Goal: Obtain resource: Download file/media

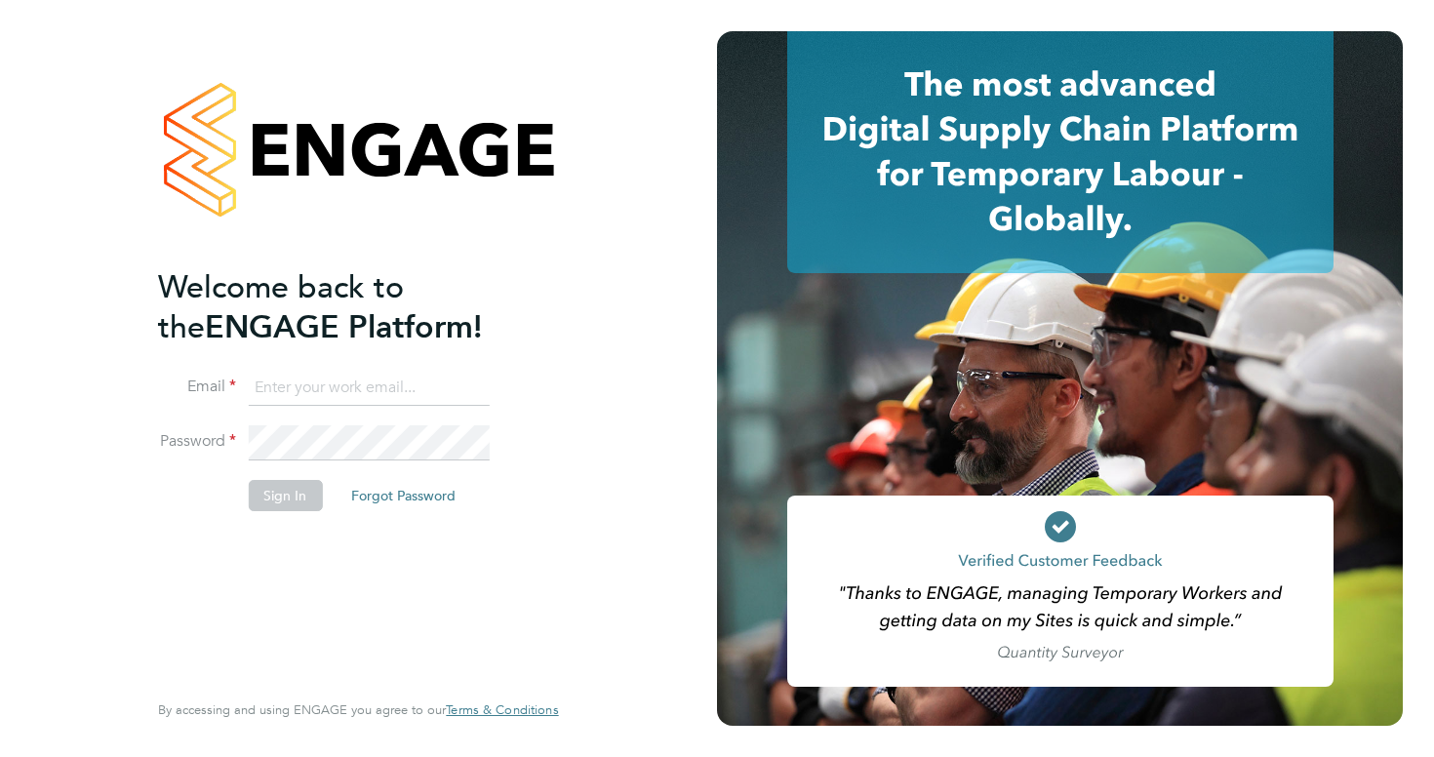
type input "[EMAIL_ADDRESS][DOMAIN_NAME]"
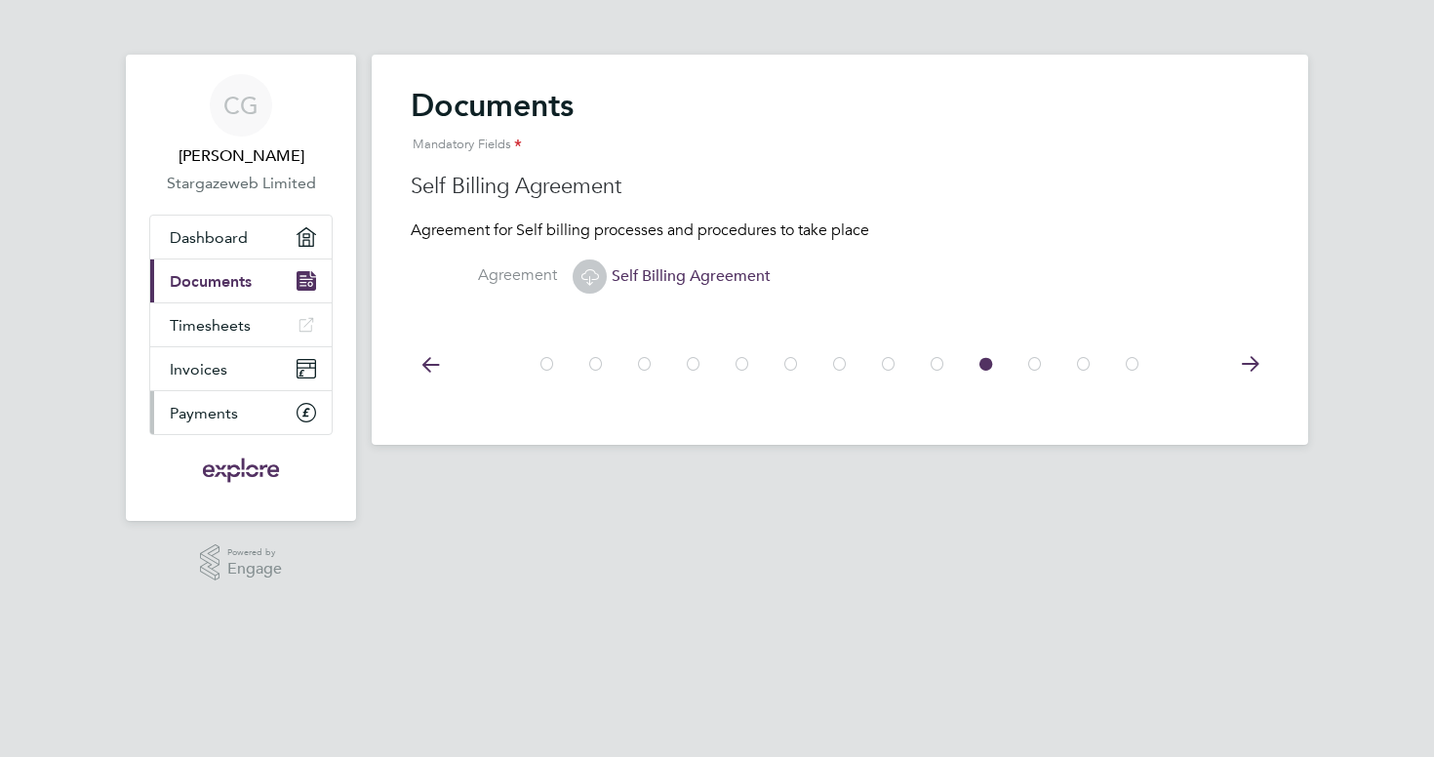
click at [219, 404] on span "Payments" at bounding box center [204, 413] width 68 height 19
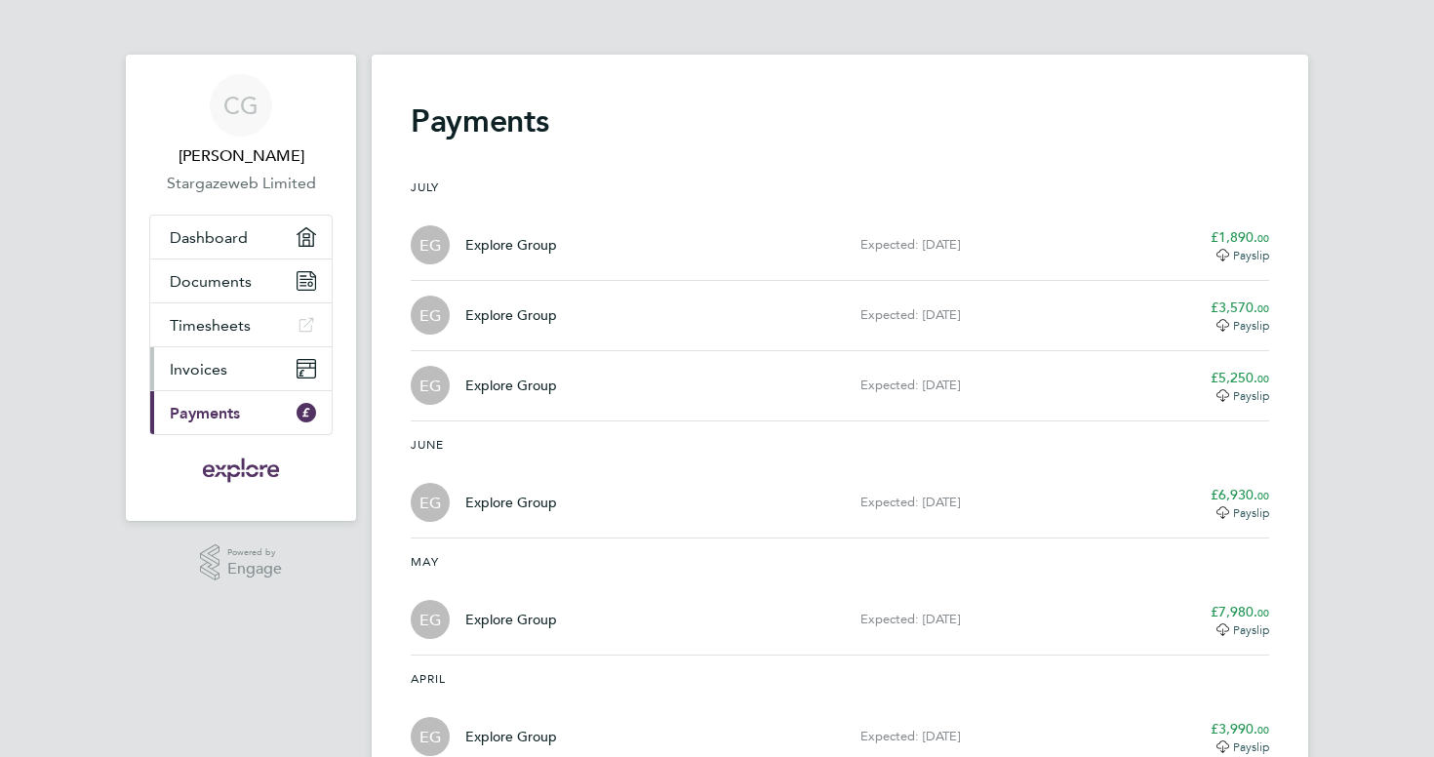
click at [211, 377] on span "Invoices" at bounding box center [199, 369] width 58 height 19
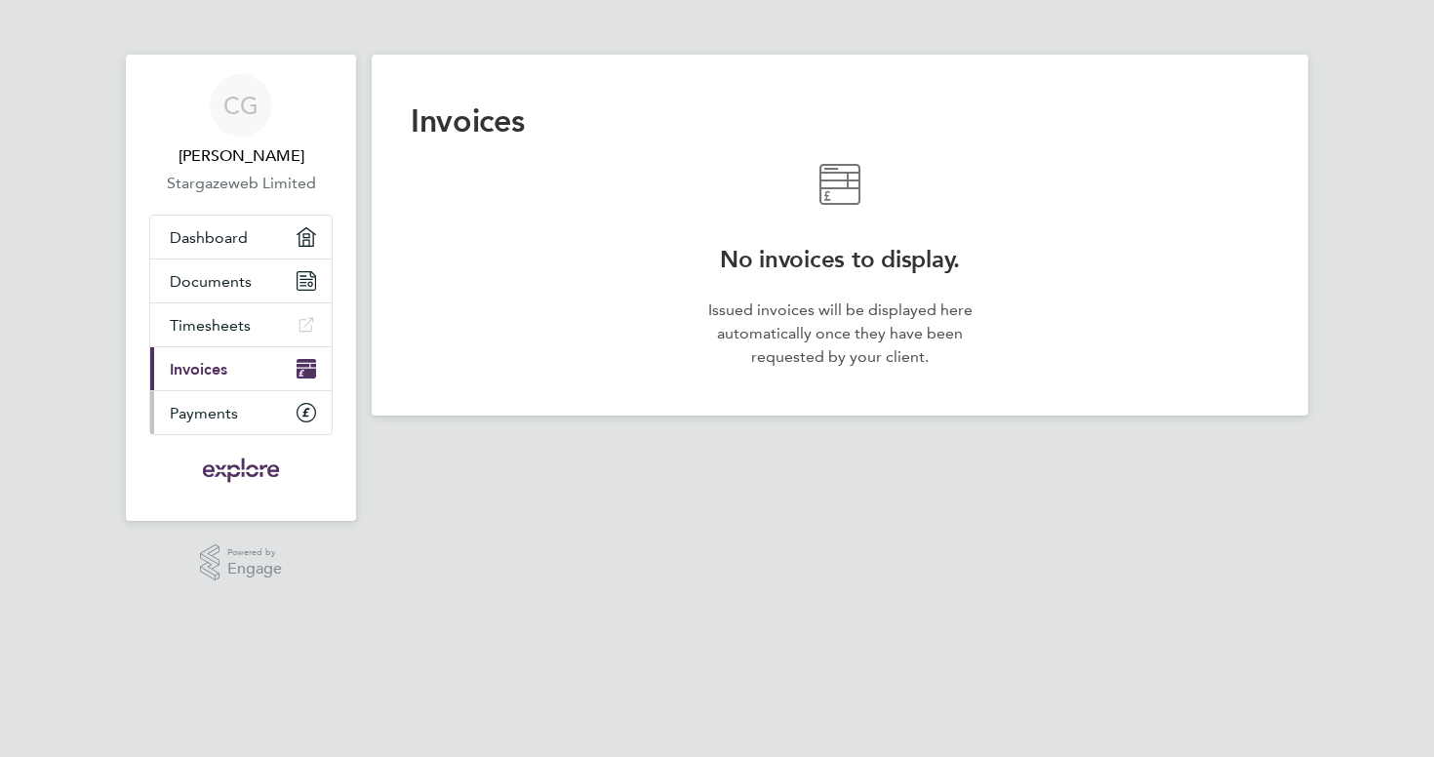
click at [215, 420] on span "Payments" at bounding box center [204, 413] width 68 height 19
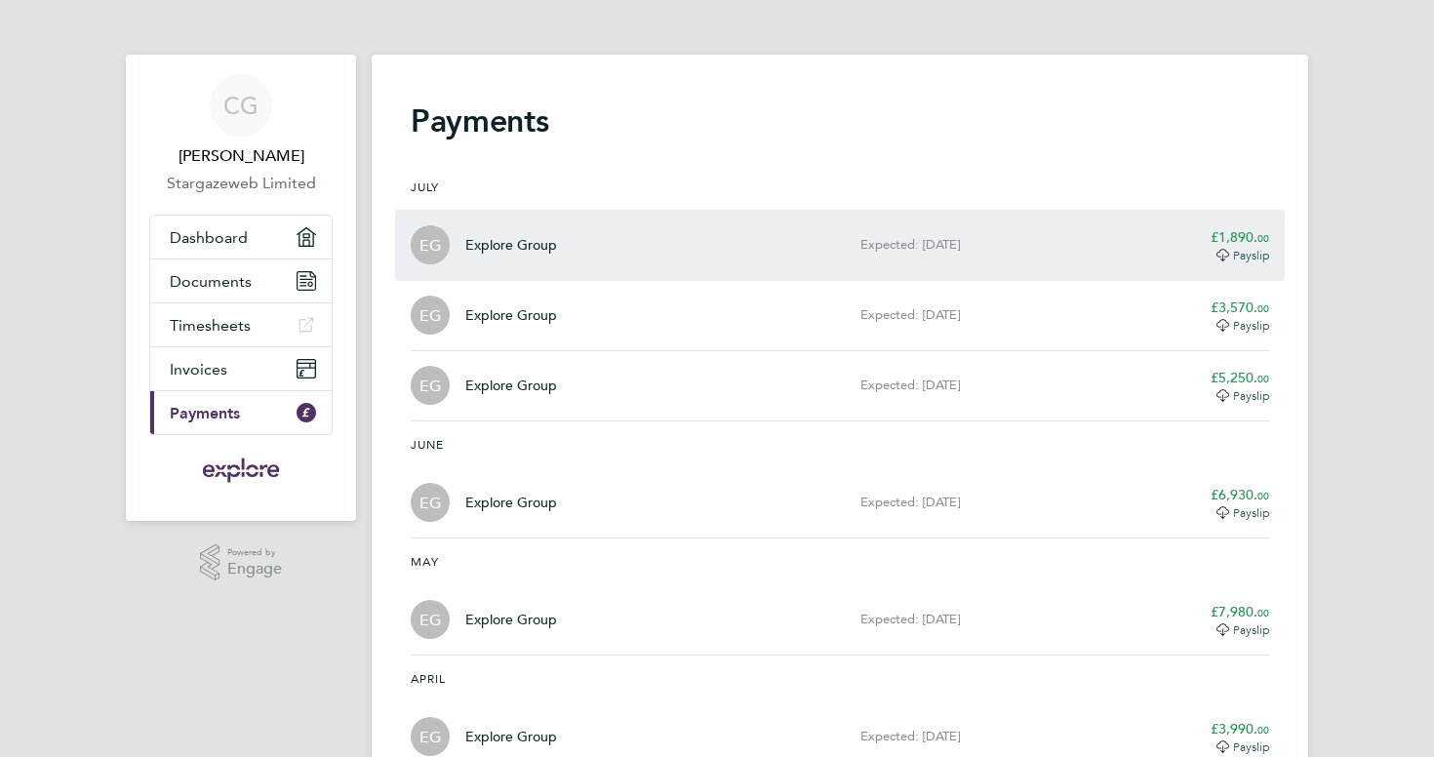
click at [1245, 251] on span "Payslip" at bounding box center [1251, 255] width 36 height 16
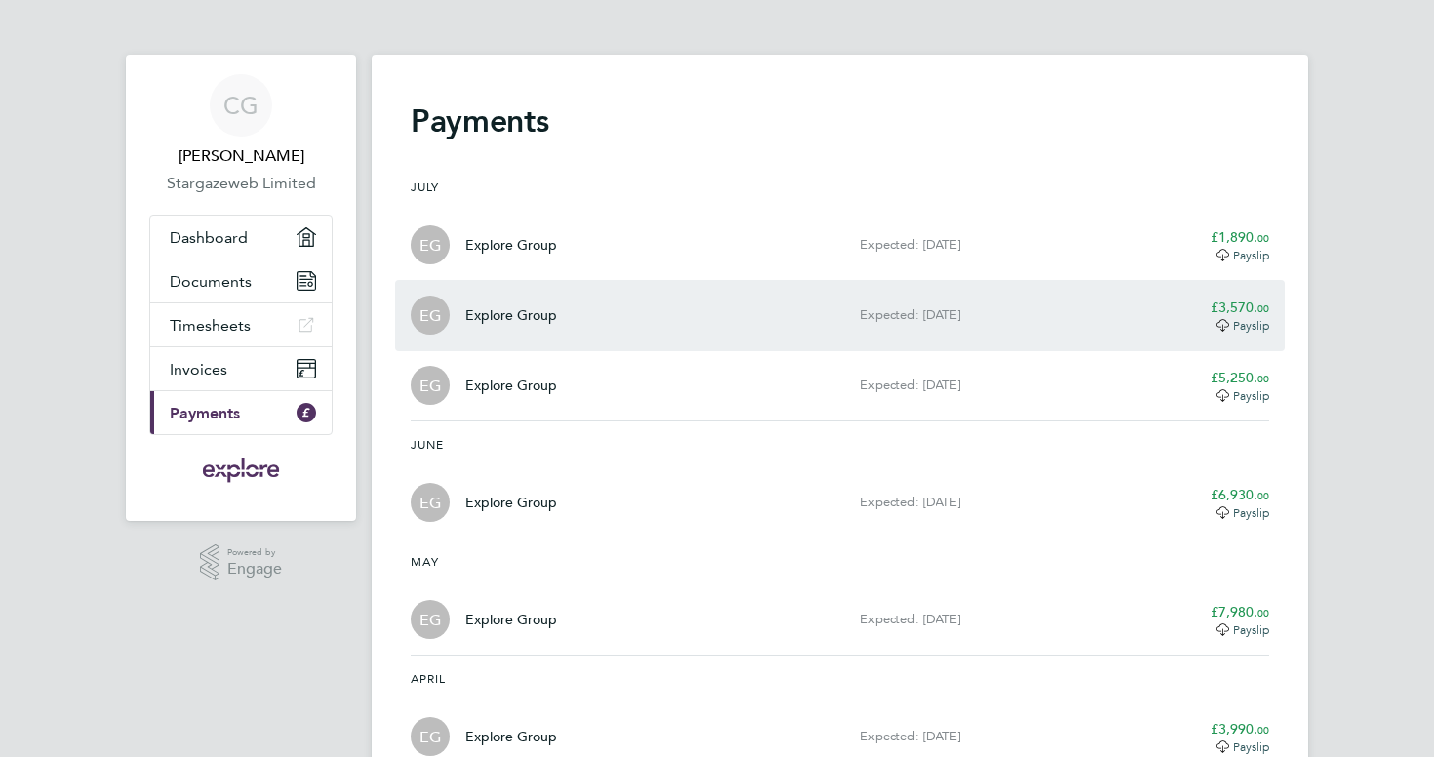
click at [1256, 328] on span "Payslip" at bounding box center [1251, 325] width 36 height 16
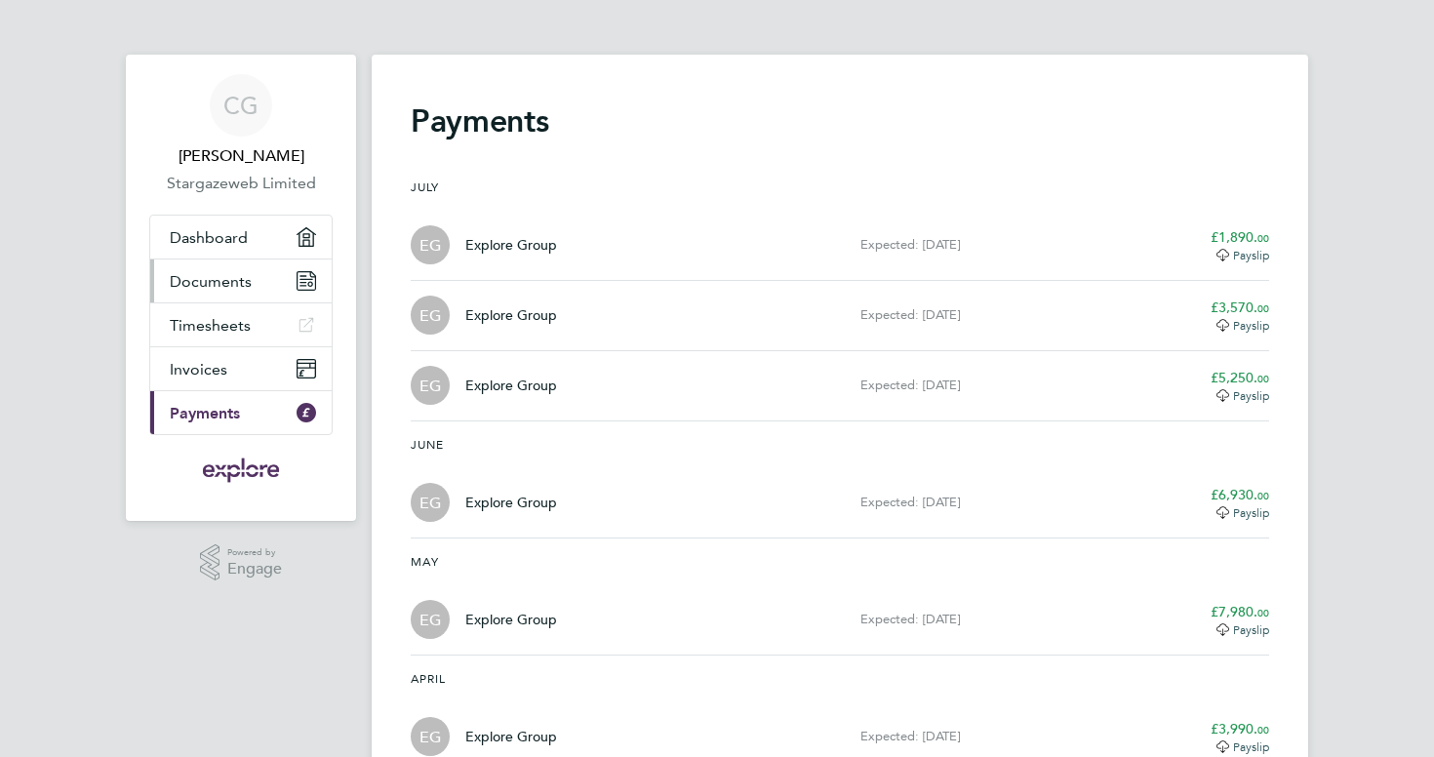
click at [247, 282] on span "Documents" at bounding box center [211, 281] width 82 height 19
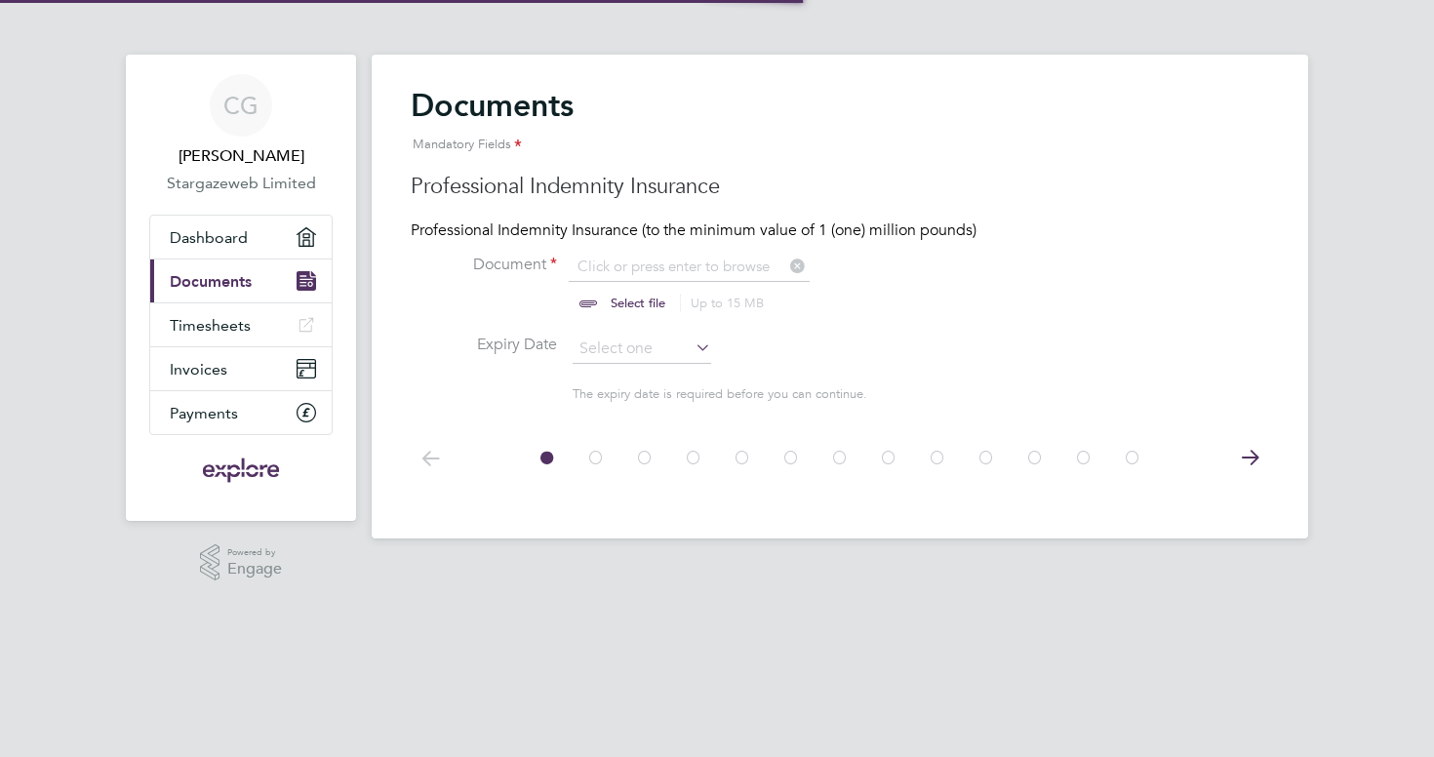
scroll to position [25, 242]
click at [594, 457] on icon at bounding box center [596, 458] width 20 height 44
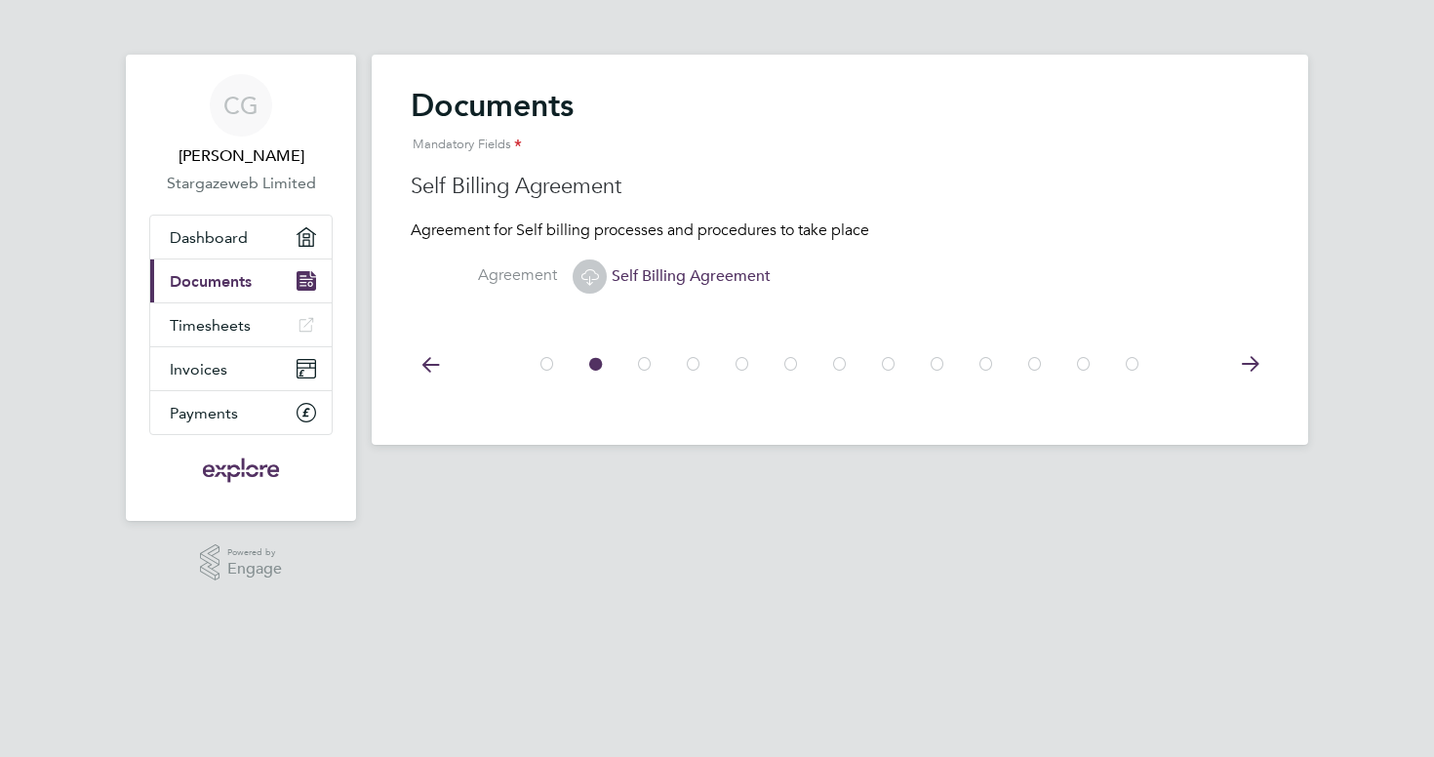
click at [645, 360] on icon at bounding box center [645, 364] width 20 height 44
click at [694, 361] on icon at bounding box center [694, 364] width 20 height 44
click at [747, 360] on icon at bounding box center [743, 364] width 20 height 44
click at [795, 361] on icon at bounding box center [791, 364] width 20 height 44
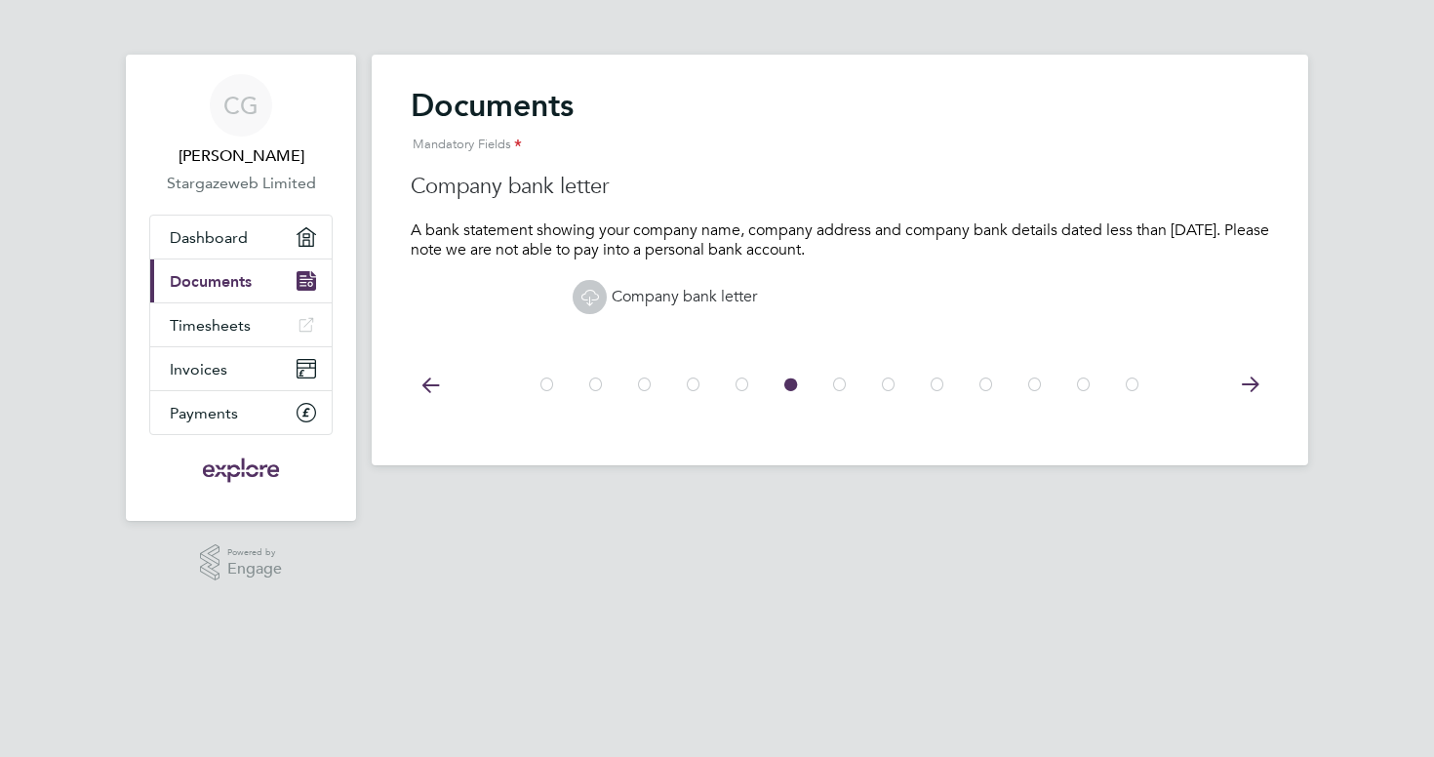
click at [836, 384] on icon at bounding box center [840, 385] width 20 height 44
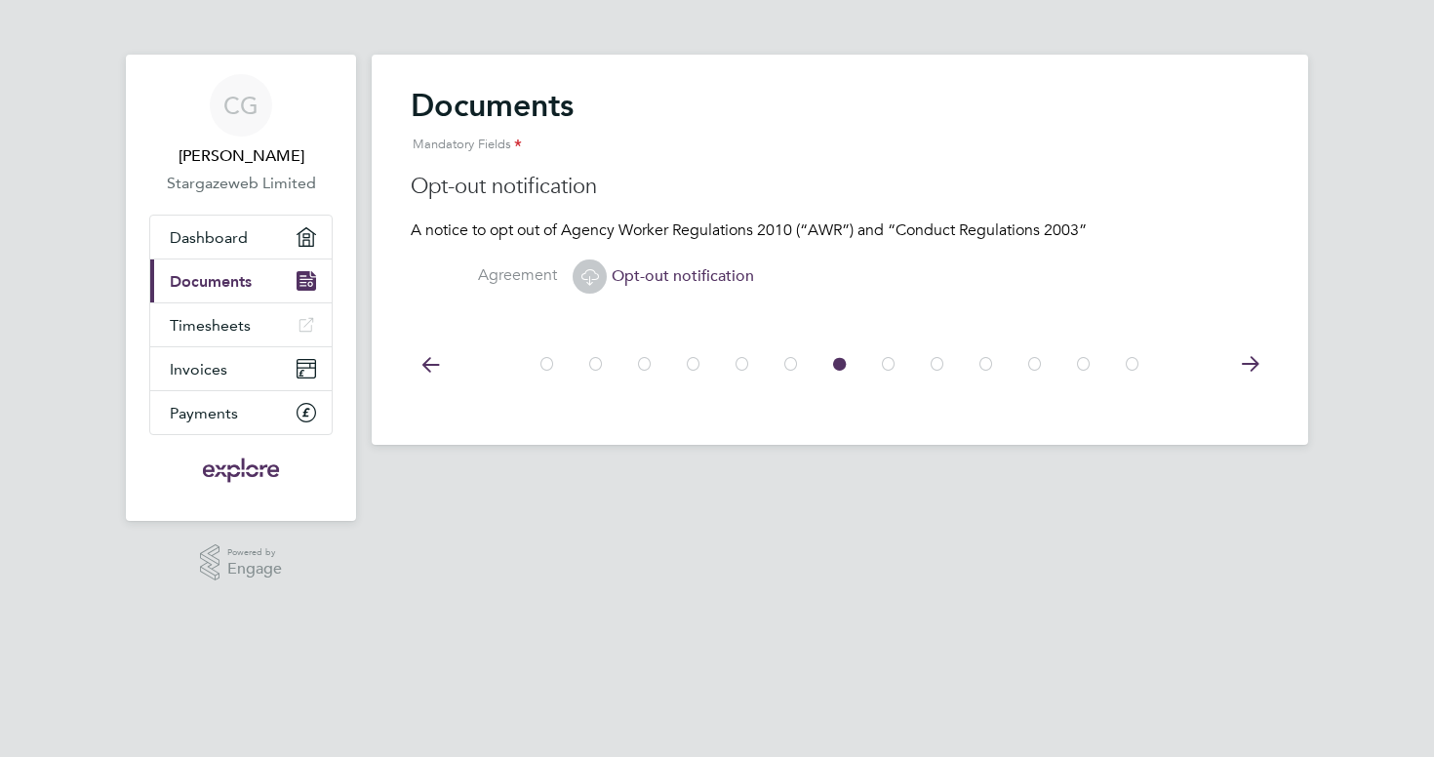
click at [889, 370] on icon at bounding box center [889, 364] width 20 height 44
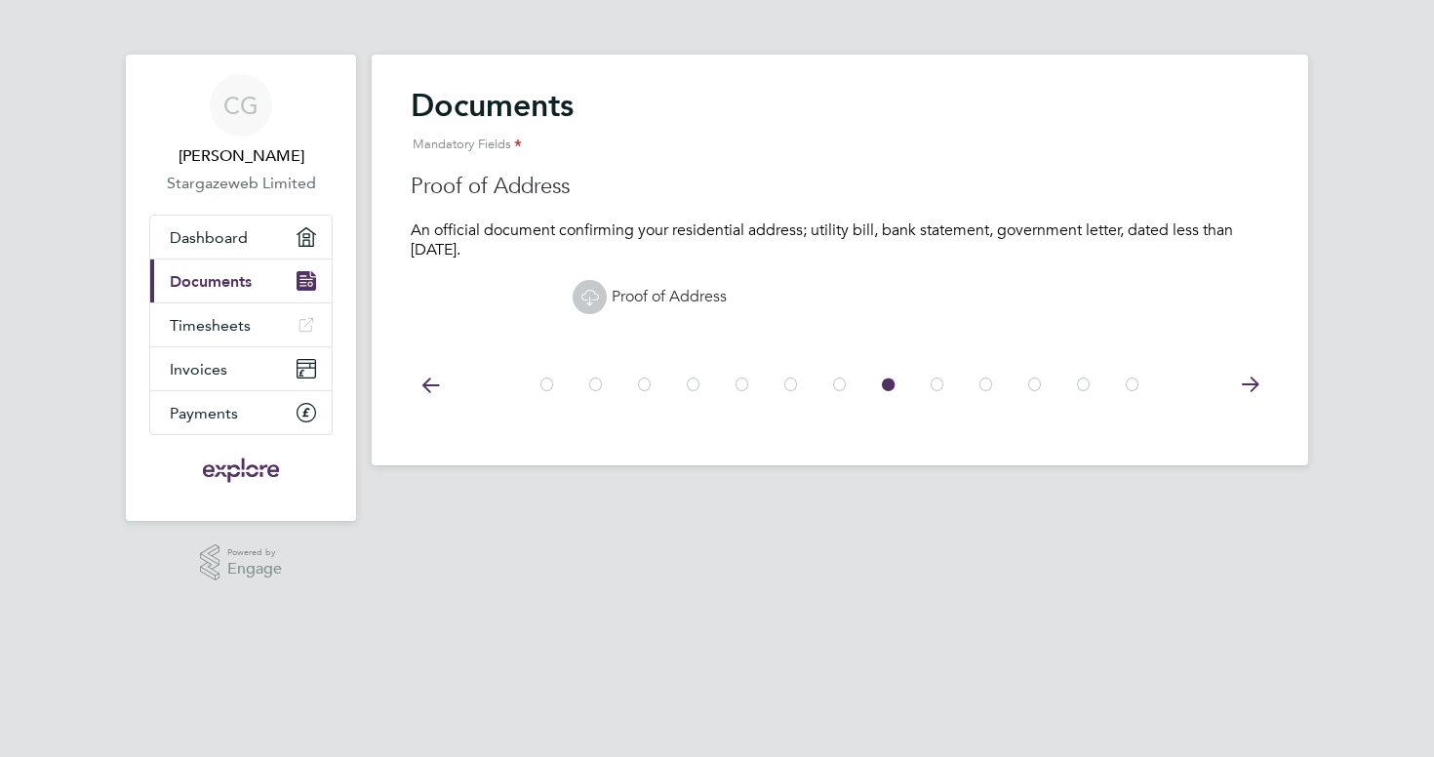
click at [942, 382] on icon at bounding box center [938, 385] width 20 height 44
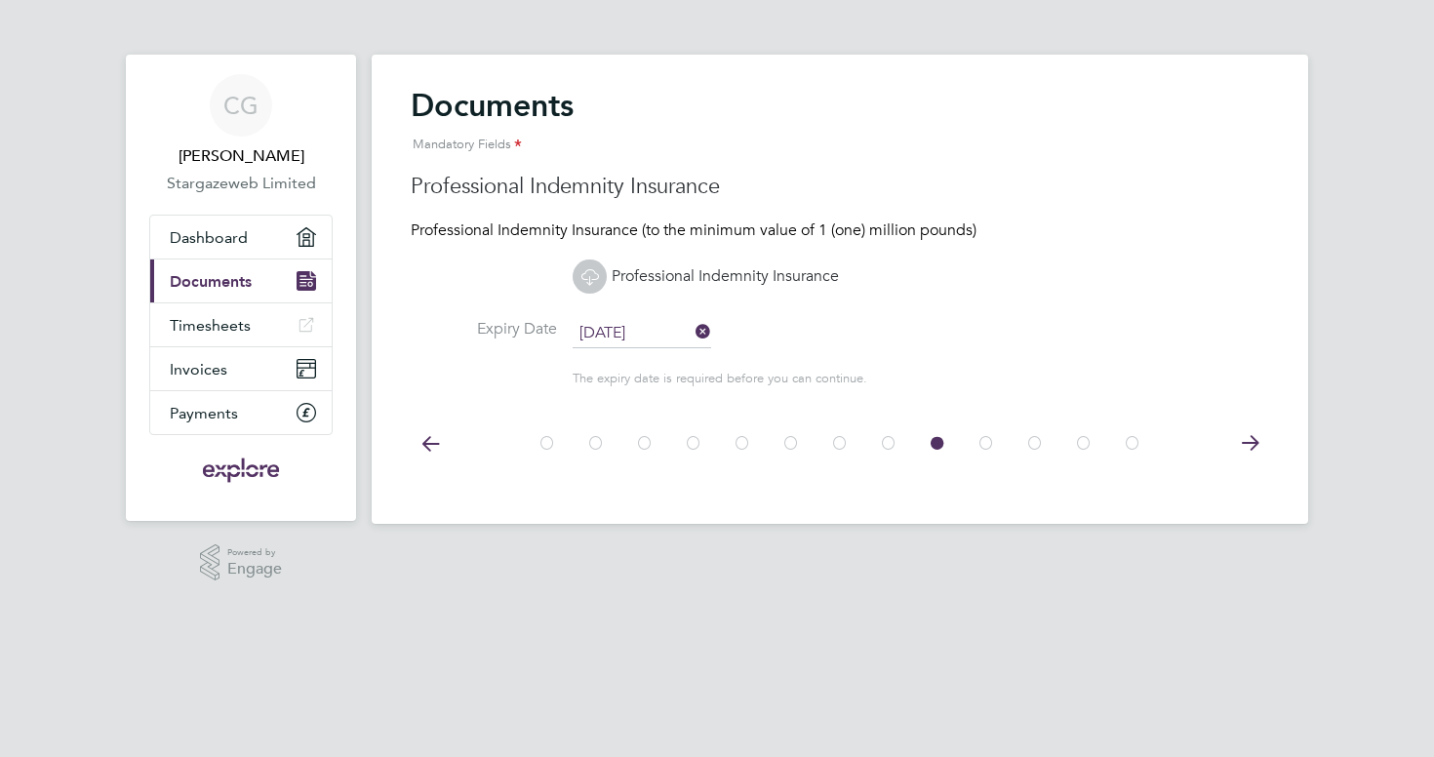
click at [983, 438] on icon at bounding box center [986, 443] width 20 height 44
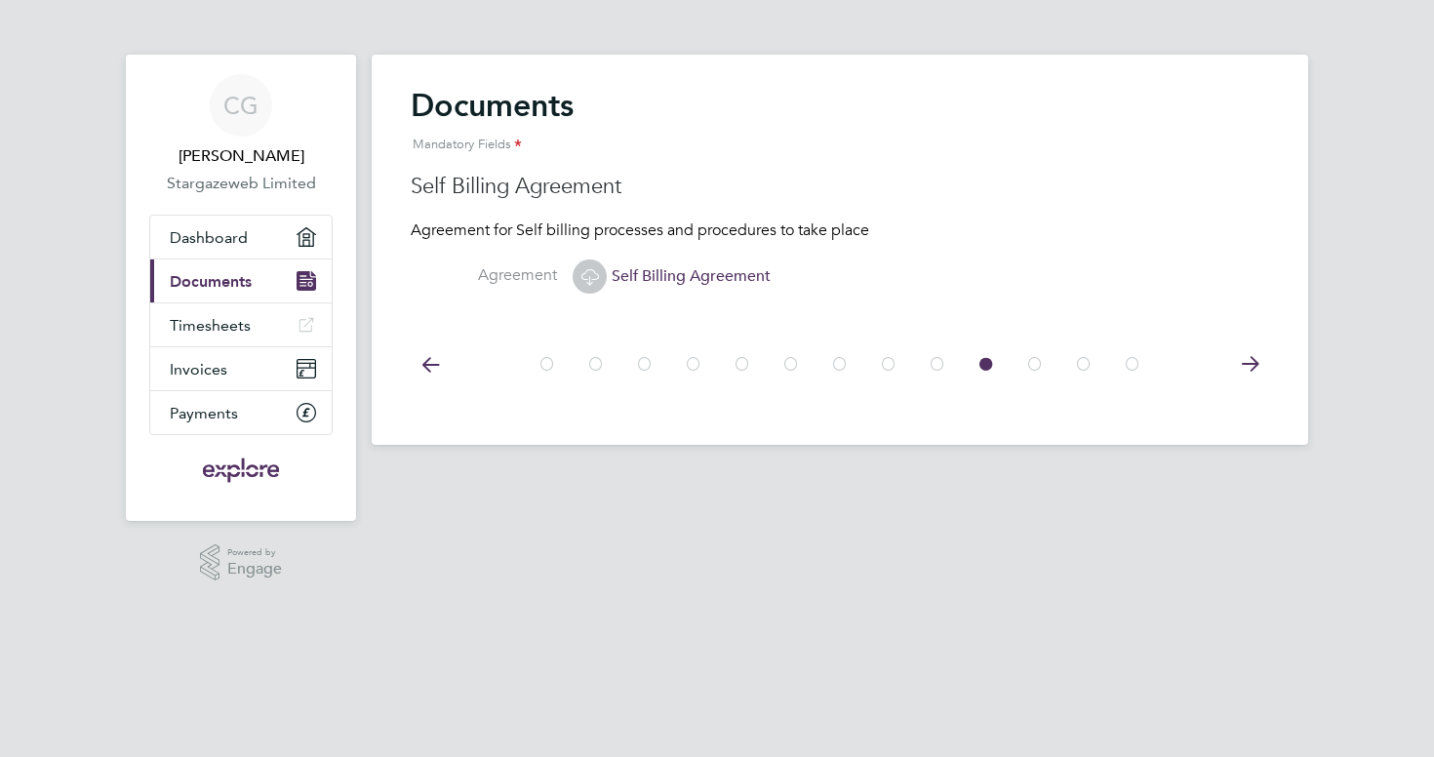
click at [1033, 359] on icon at bounding box center [1035, 364] width 20 height 44
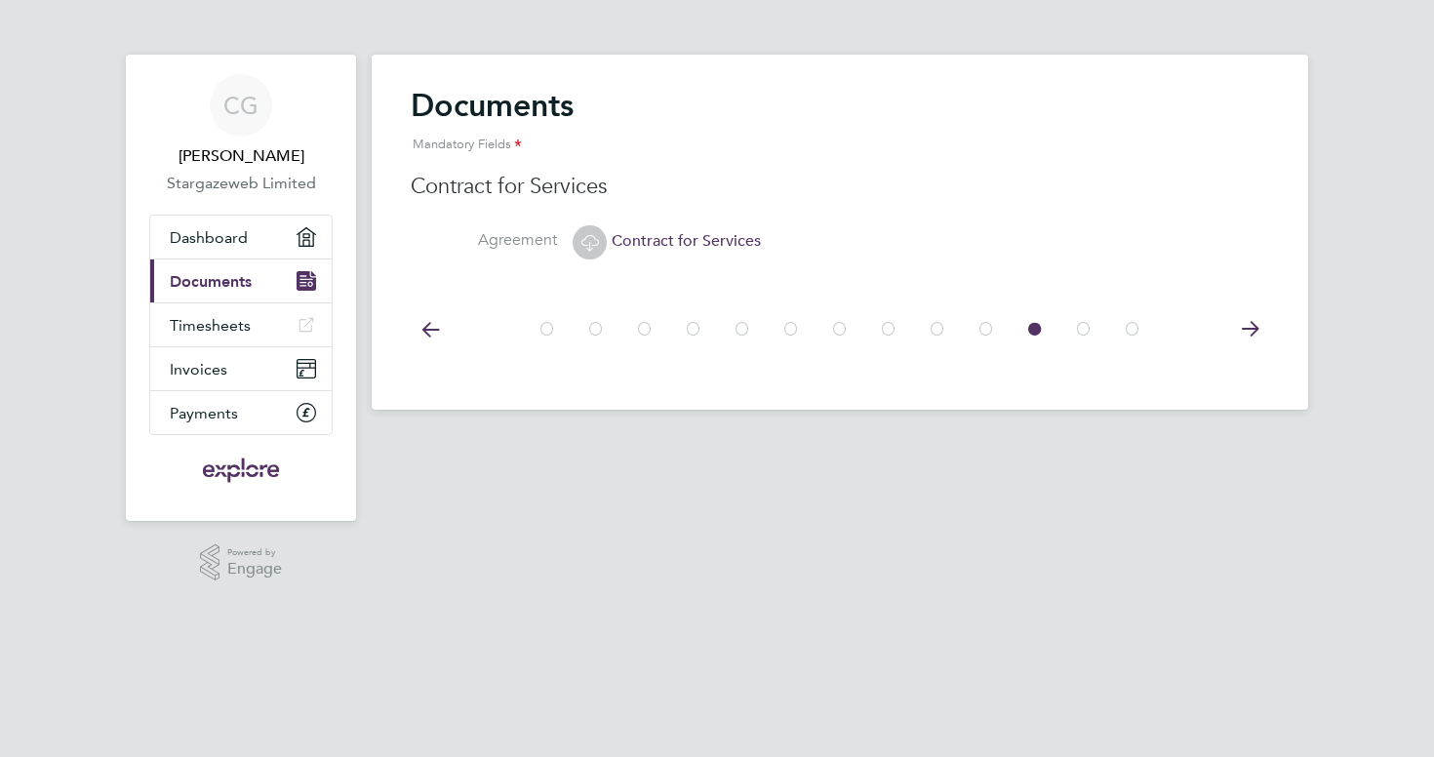
click at [714, 245] on span "Contract for Services" at bounding box center [667, 241] width 188 height 20
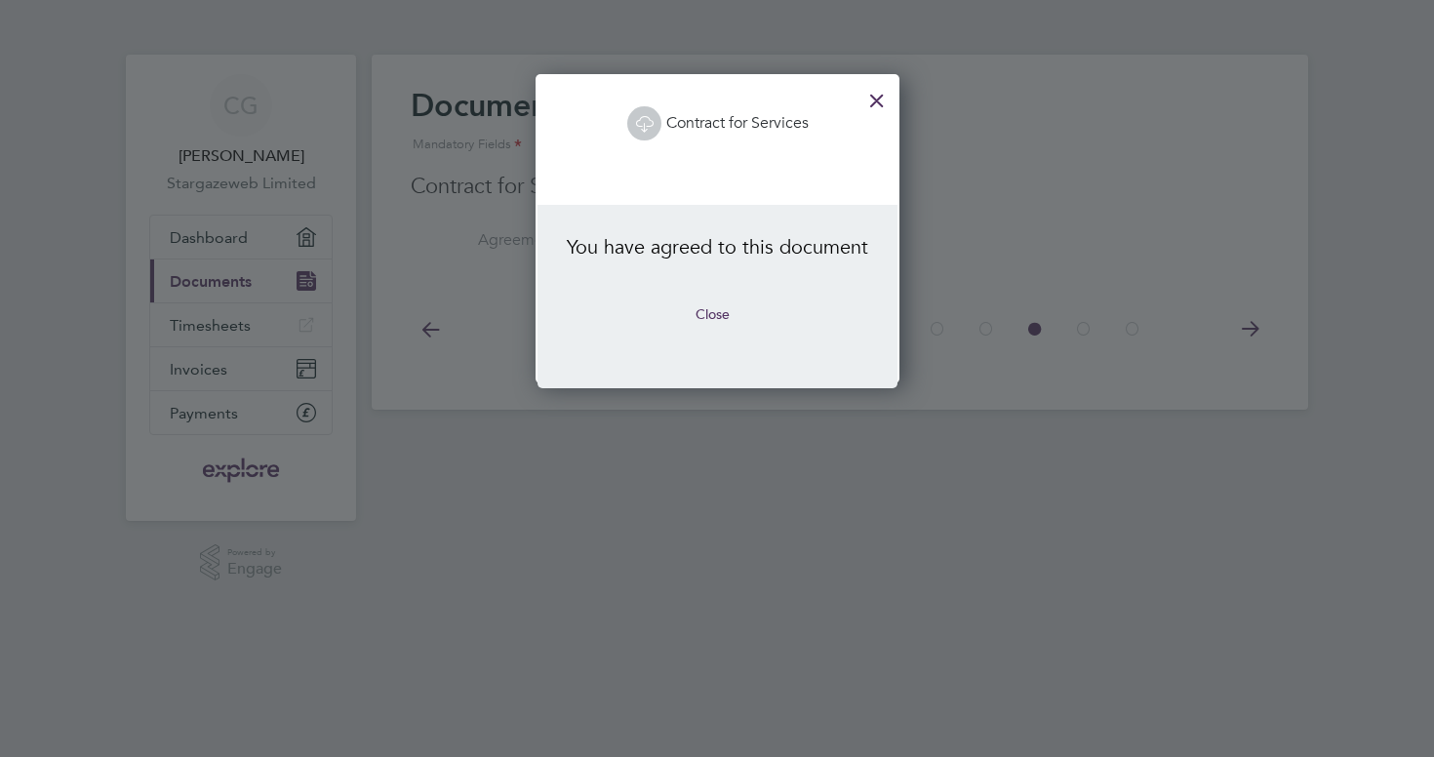
scroll to position [309, 363]
click at [709, 304] on button "Close" at bounding box center [712, 313] width 65 height 31
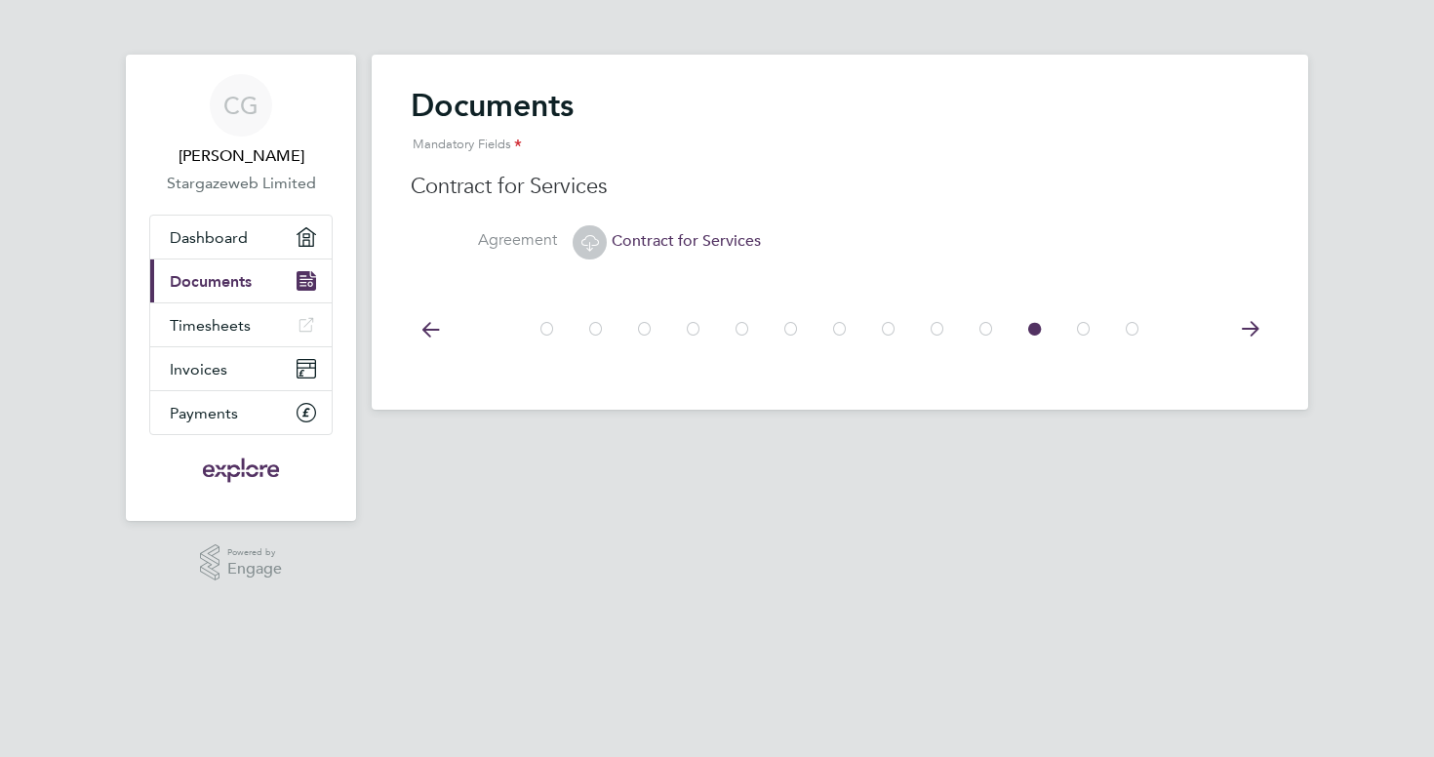
click at [1077, 326] on icon at bounding box center [1084, 329] width 20 height 44
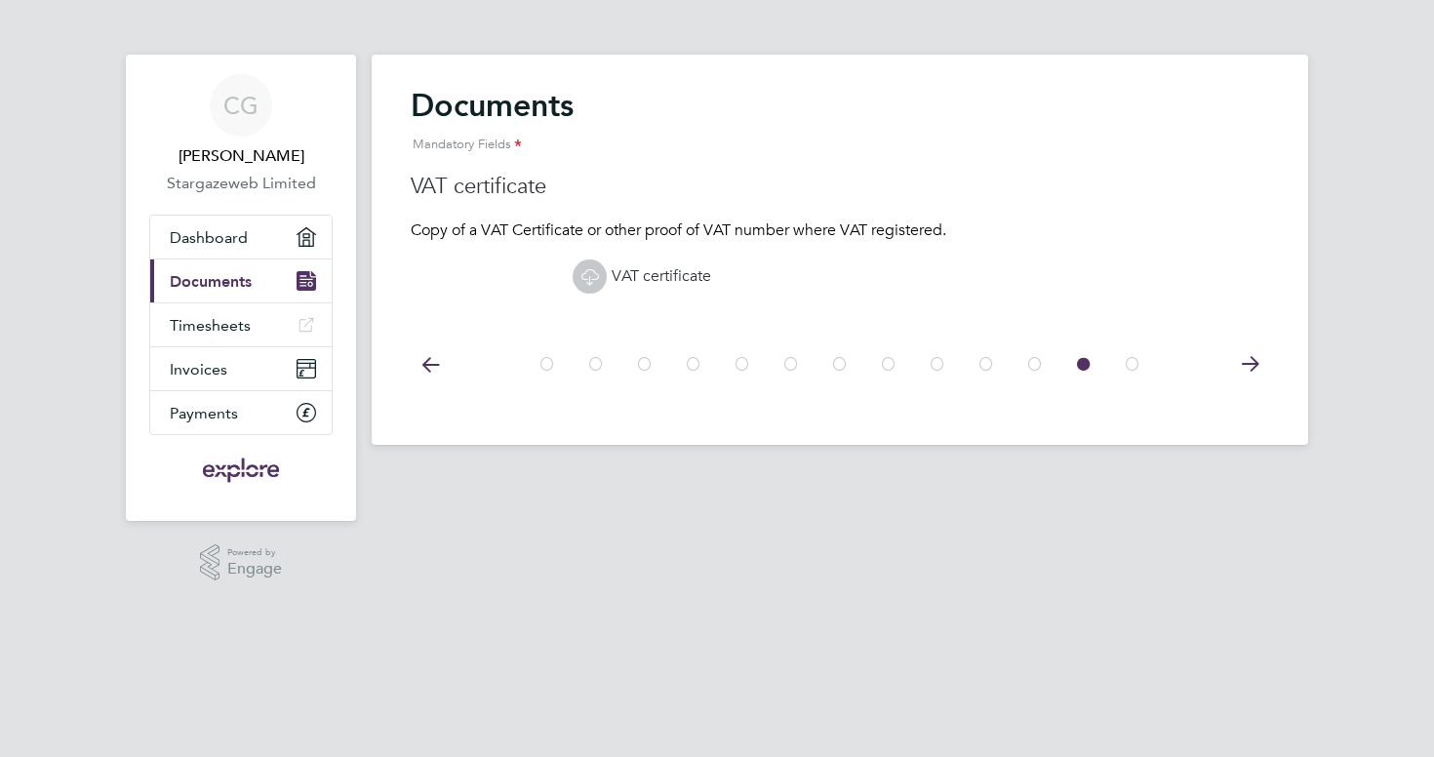
click at [1128, 353] on icon at bounding box center [1133, 364] width 20 height 44
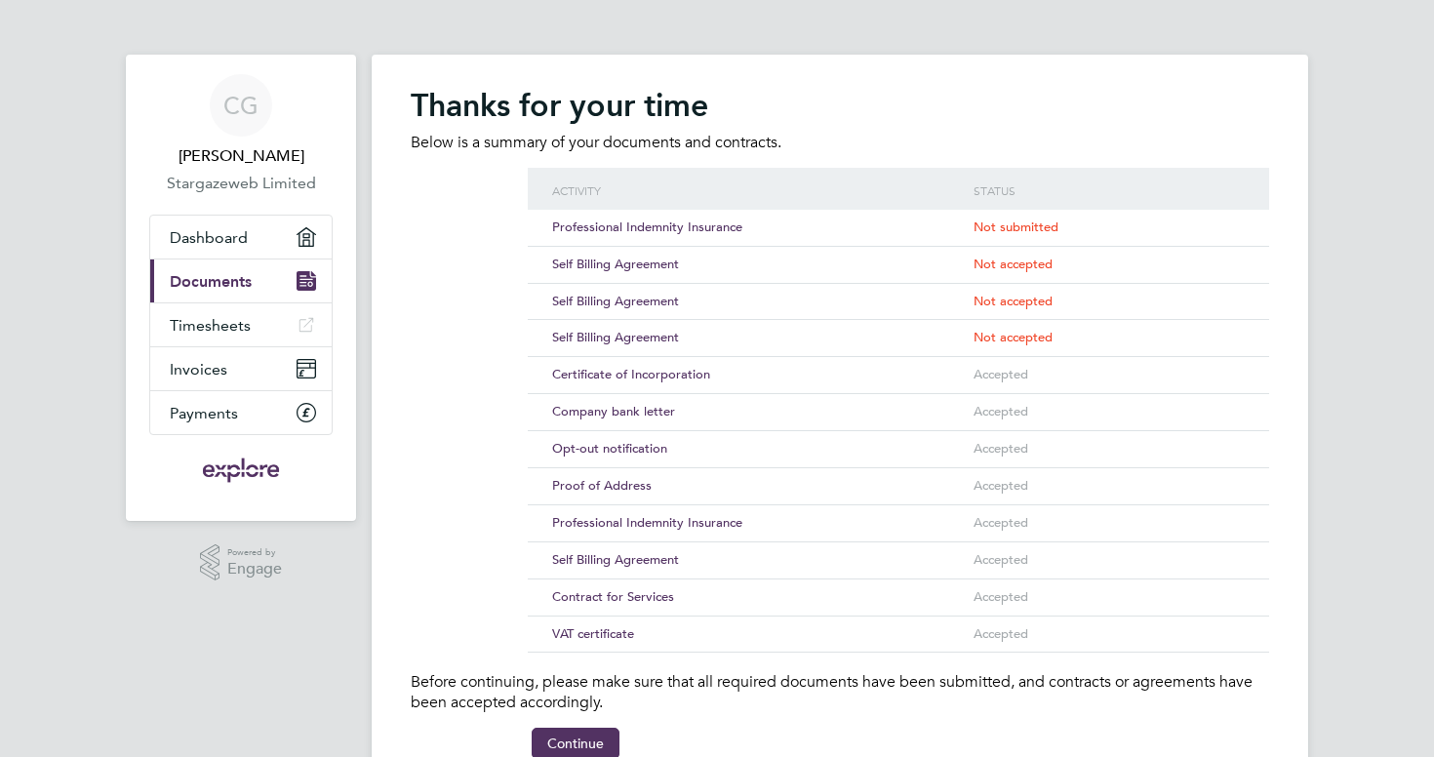
click at [622, 551] on span "Self Billing Agreement" at bounding box center [615, 559] width 127 height 17
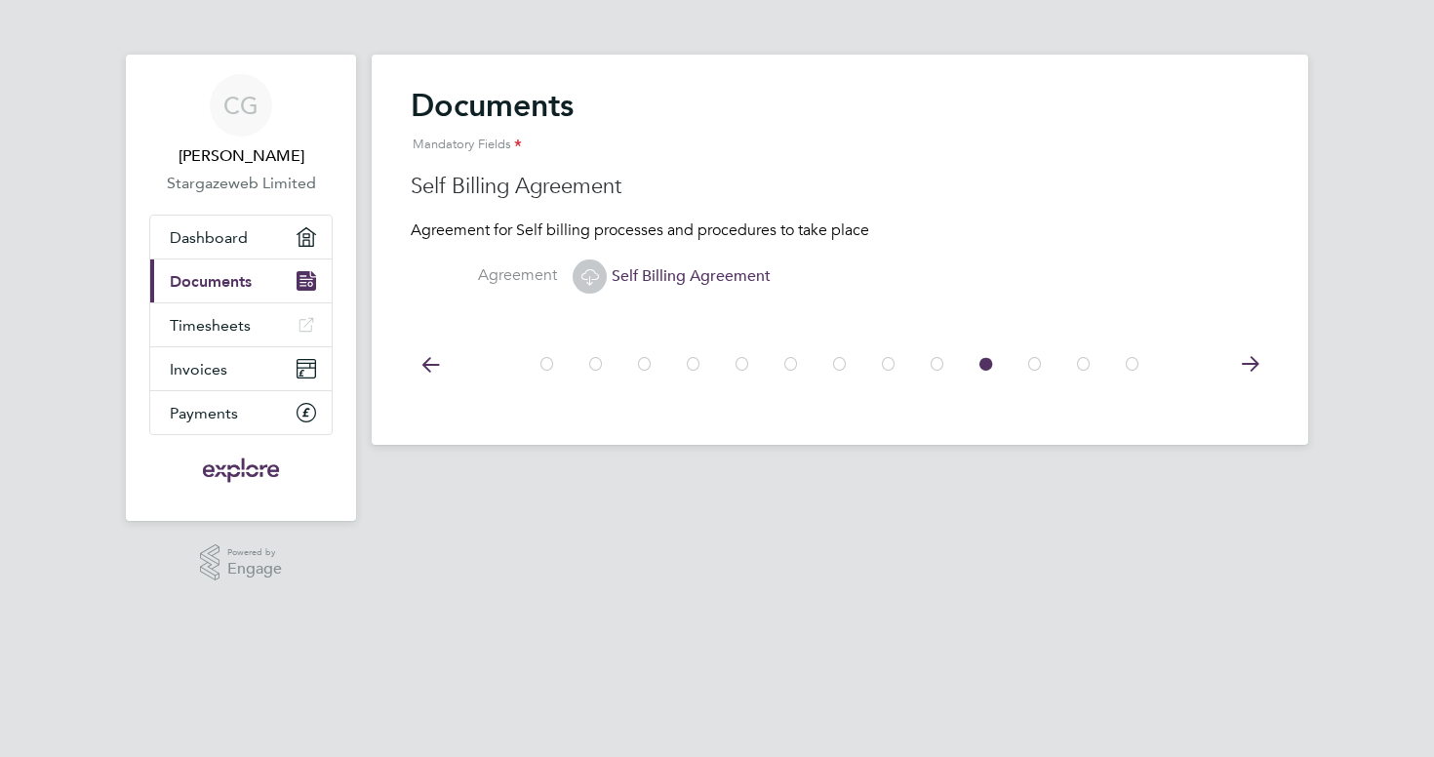
click at [588, 274] on icon at bounding box center [589, 276] width 24 height 24
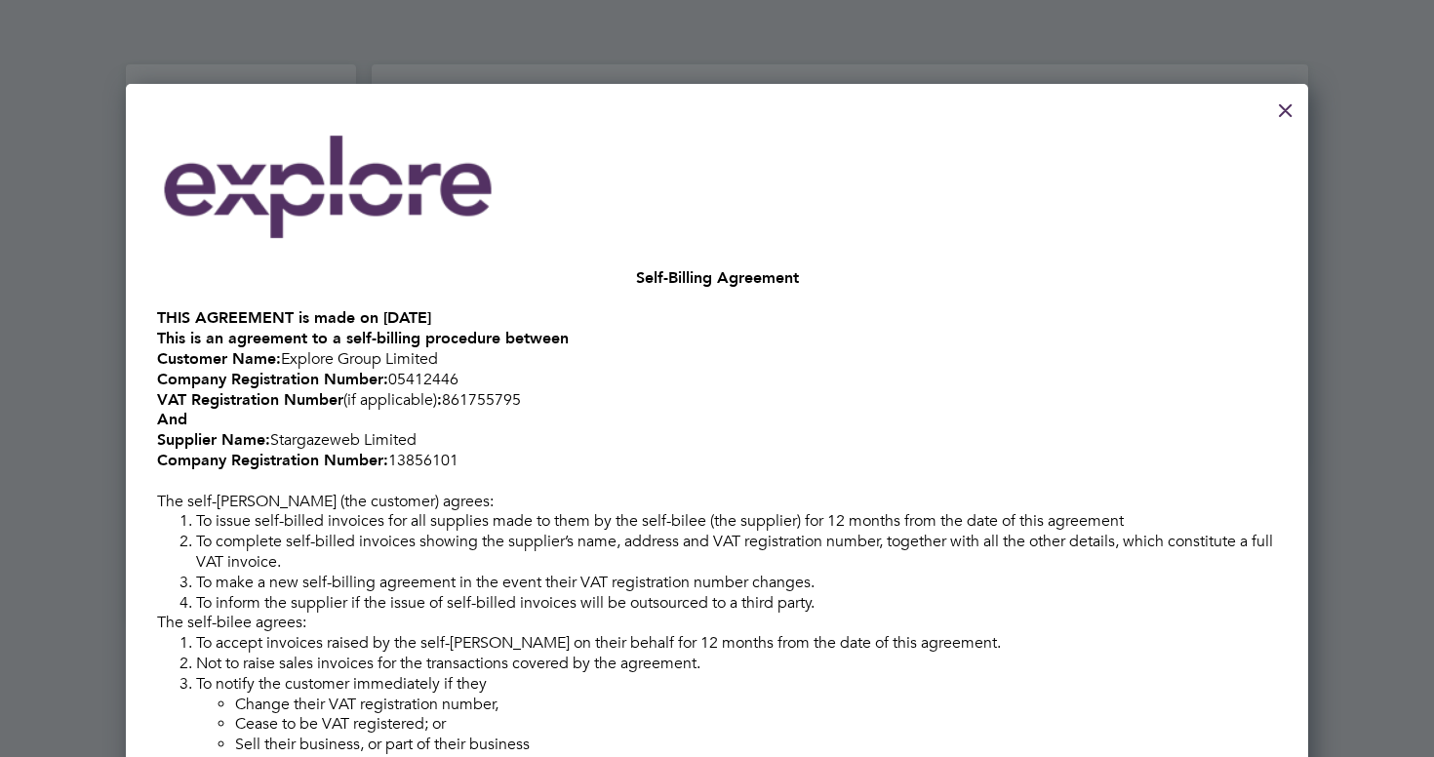
click at [1292, 117] on div at bounding box center [1285, 105] width 35 height 35
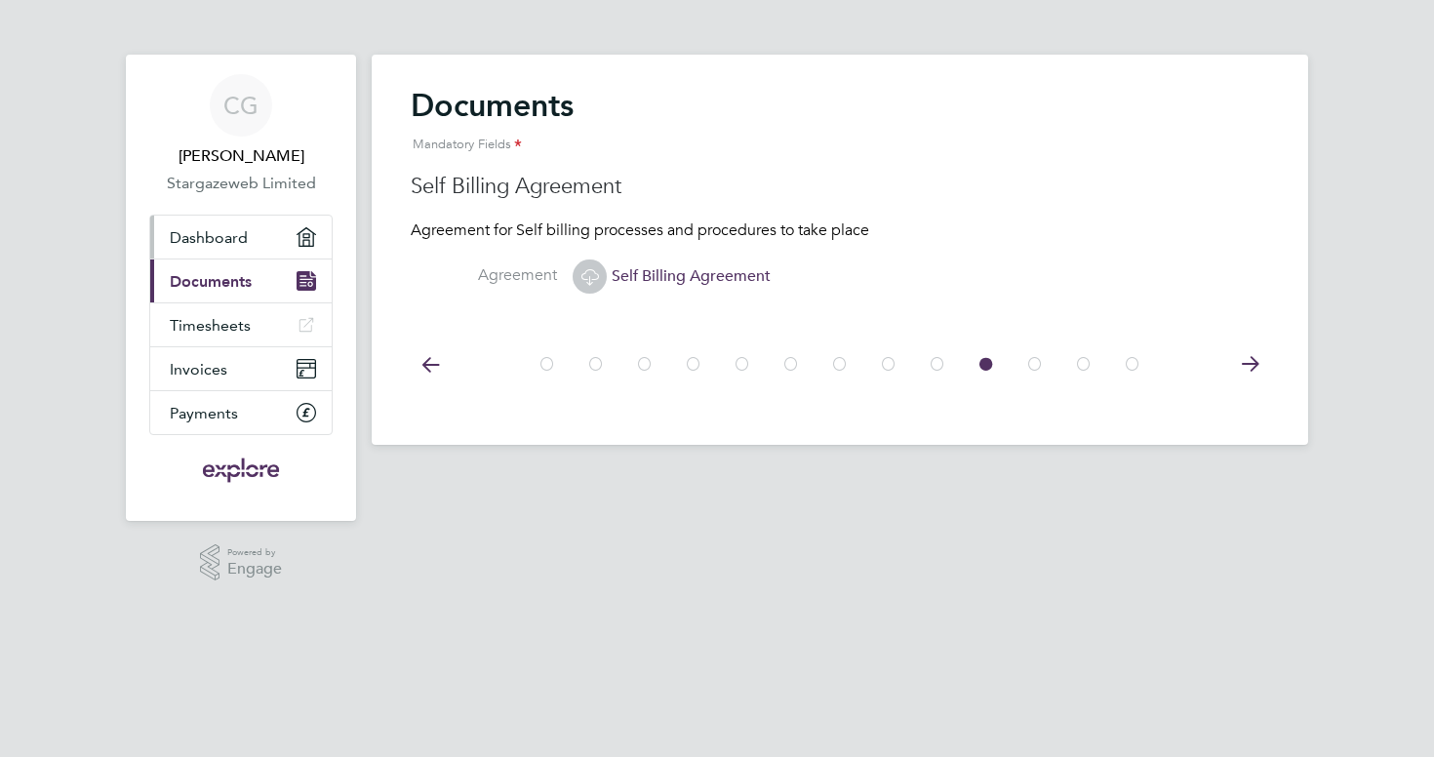
click at [222, 241] on span "Dashboard" at bounding box center [209, 237] width 78 height 19
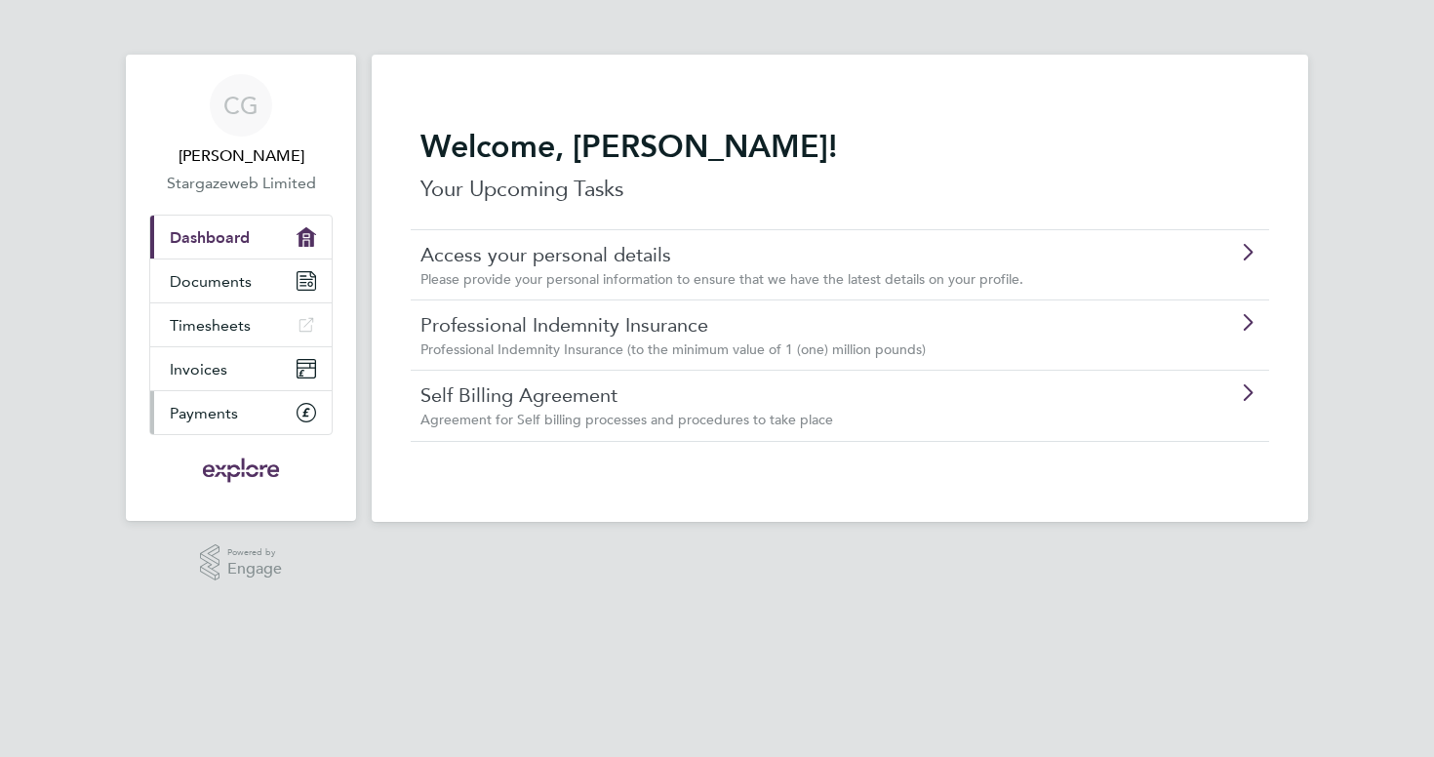
click at [223, 419] on span "Payments" at bounding box center [204, 413] width 68 height 19
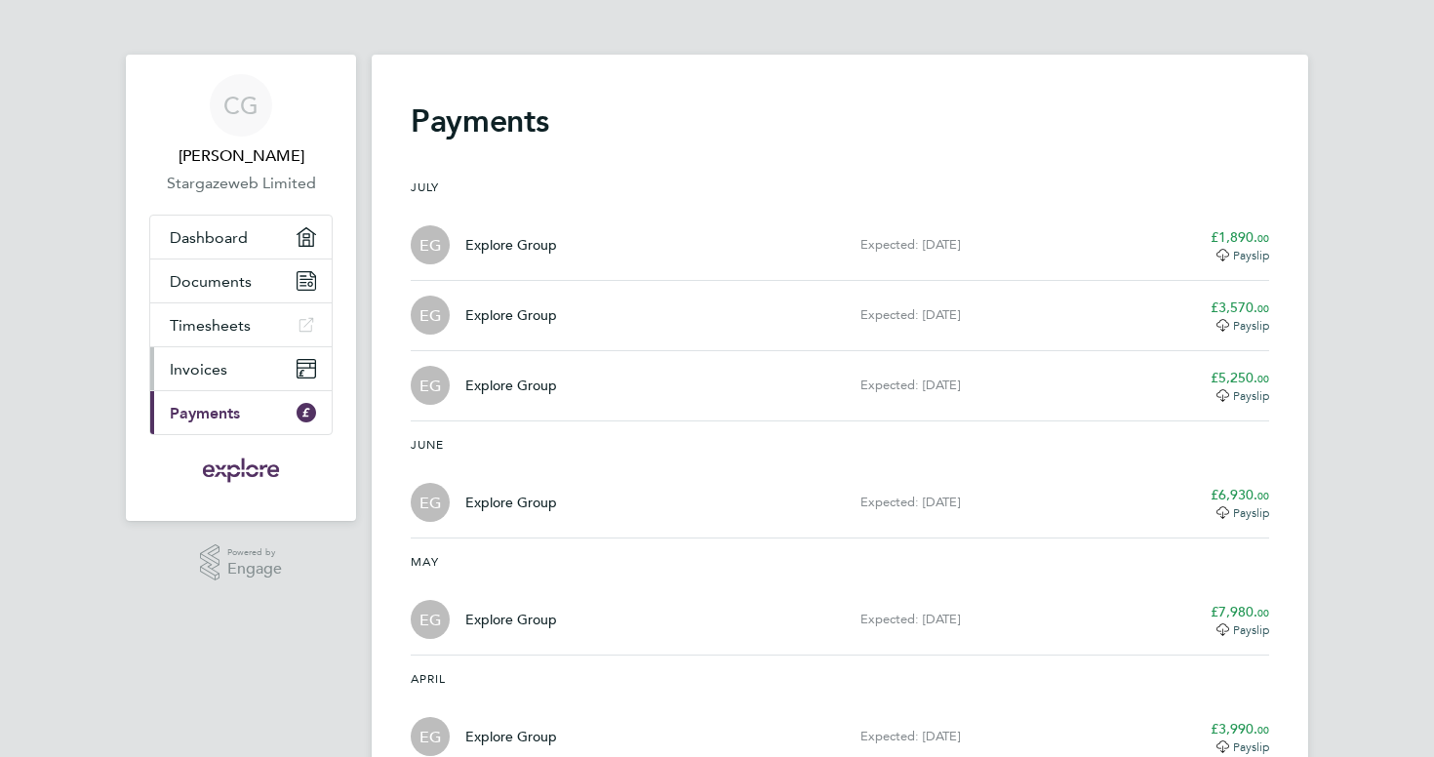
click at [245, 370] on link "Invoices" at bounding box center [240, 368] width 181 height 43
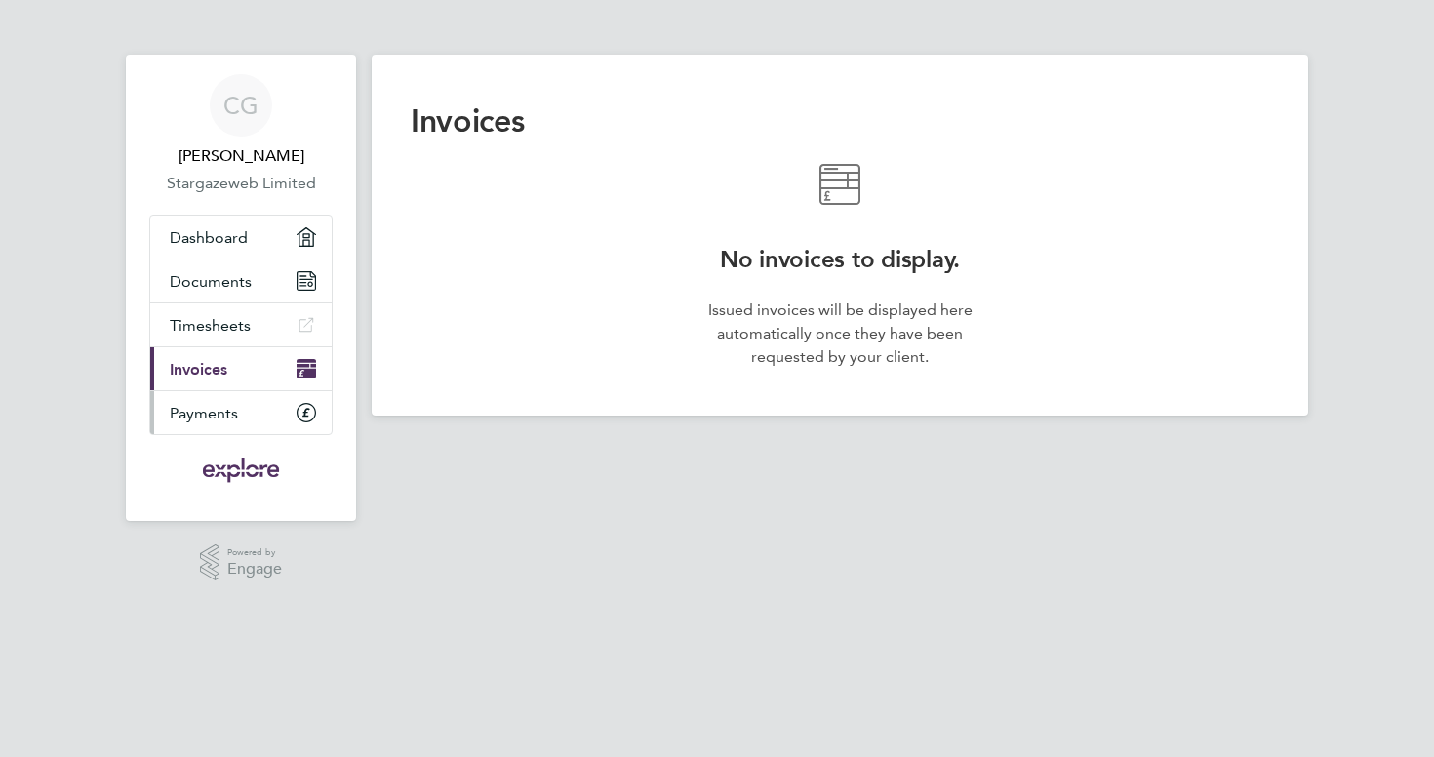
click at [244, 411] on link "Payments" at bounding box center [240, 412] width 181 height 43
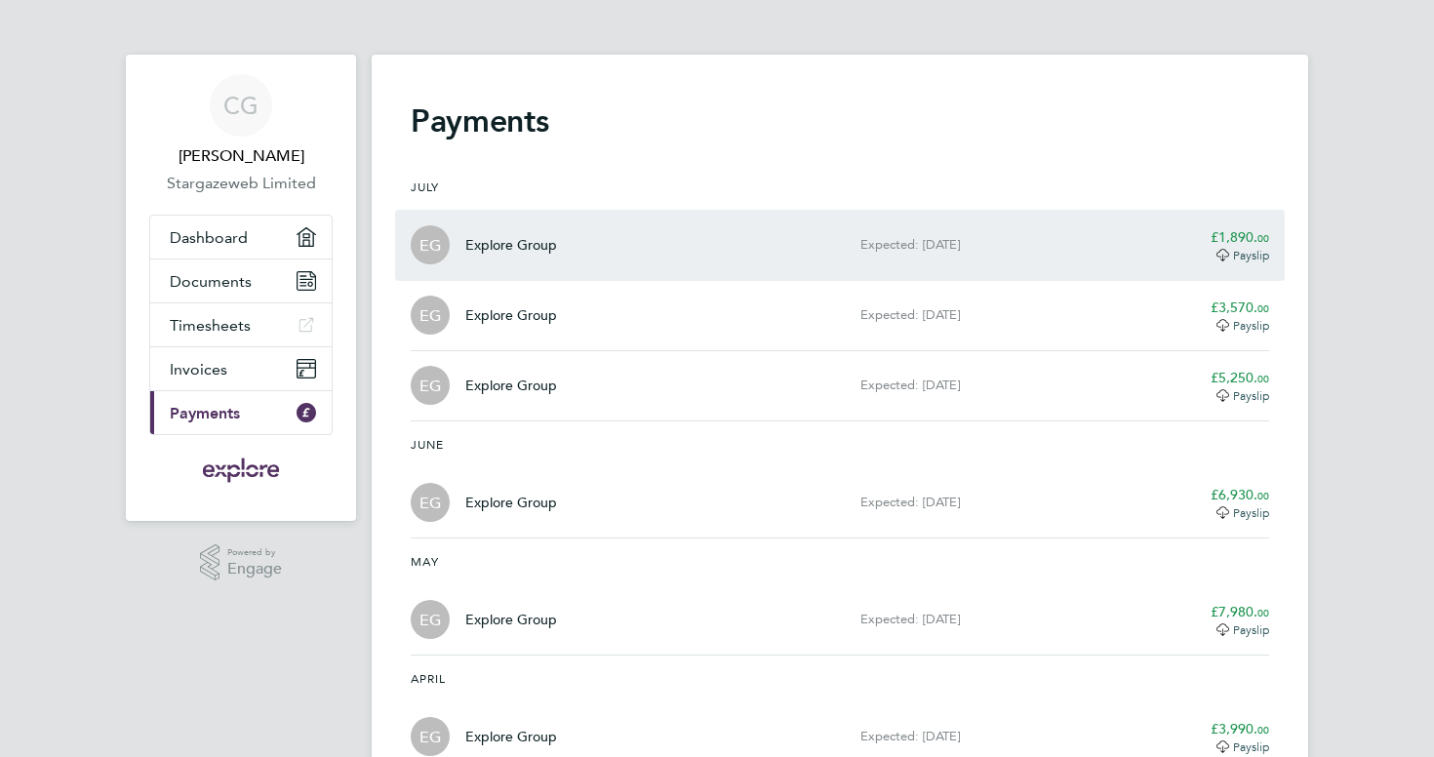
click at [1248, 247] on span "Payslip" at bounding box center [1251, 255] width 36 height 16
